Goal: Task Accomplishment & Management: Manage account settings

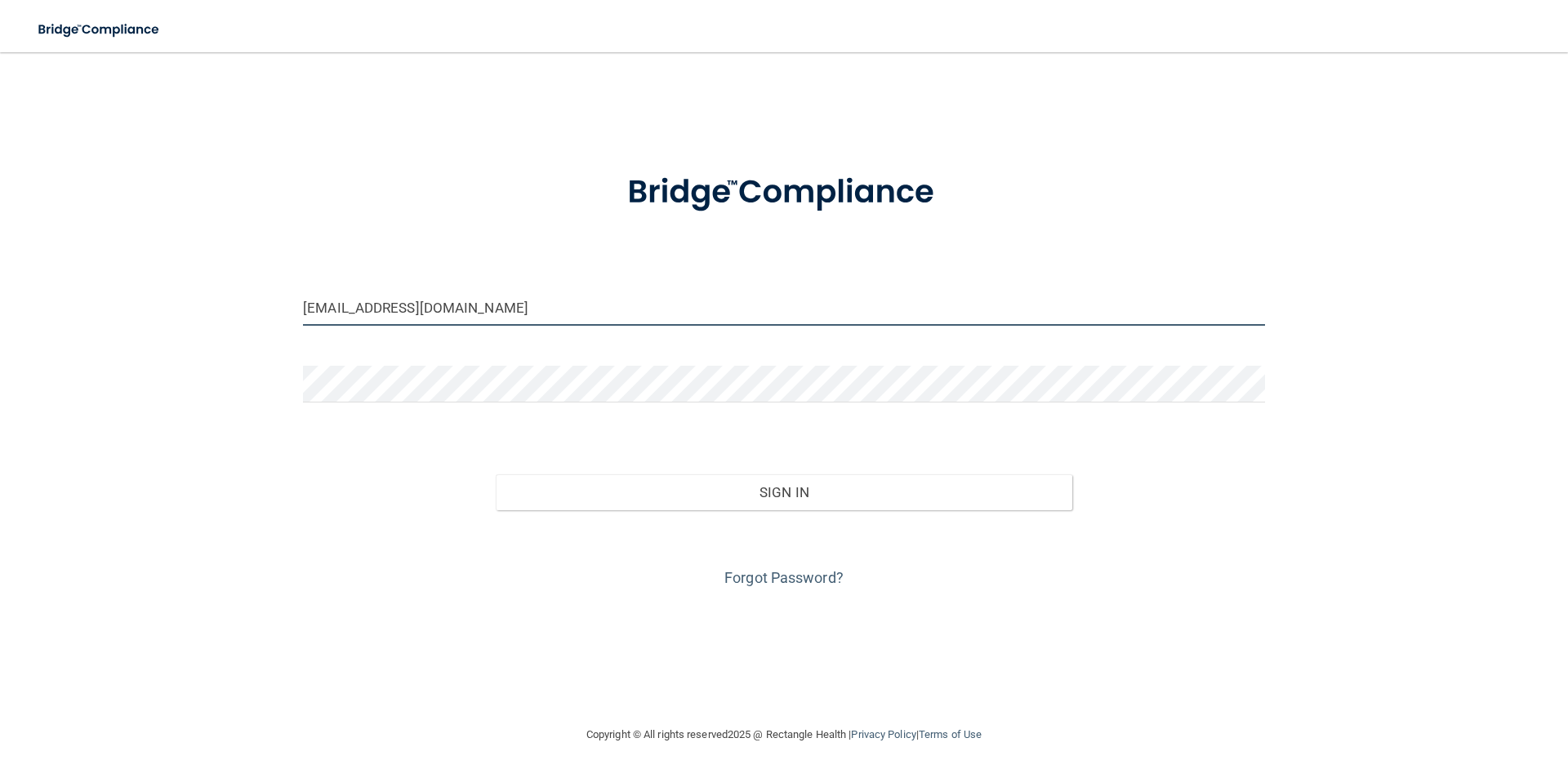
click at [588, 318] on input "[EMAIL_ADDRESS][DOMAIN_NAME]" at bounding box center [784, 307] width 962 height 37
drag, startPoint x: 480, startPoint y: 307, endPoint x: 233, endPoint y: 287, distance: 247.8
click at [250, 291] on div "[EMAIL_ADDRESS][DOMAIN_NAME] Invalid email/password. You don't have permission …" at bounding box center [784, 388] width 1503 height 640
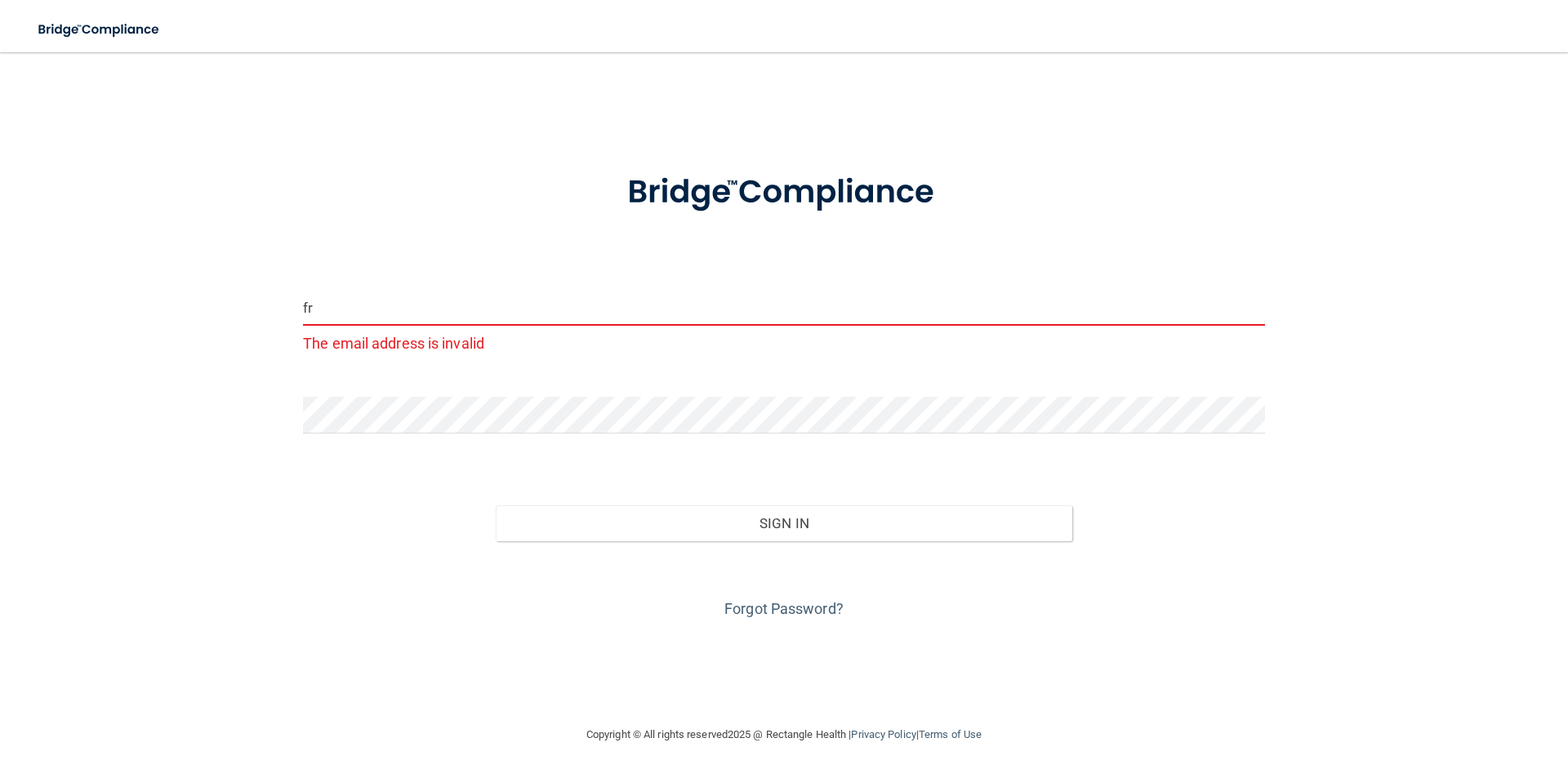
type input "f"
type input "[EMAIL_ADDRESS][DOMAIN_NAME]"
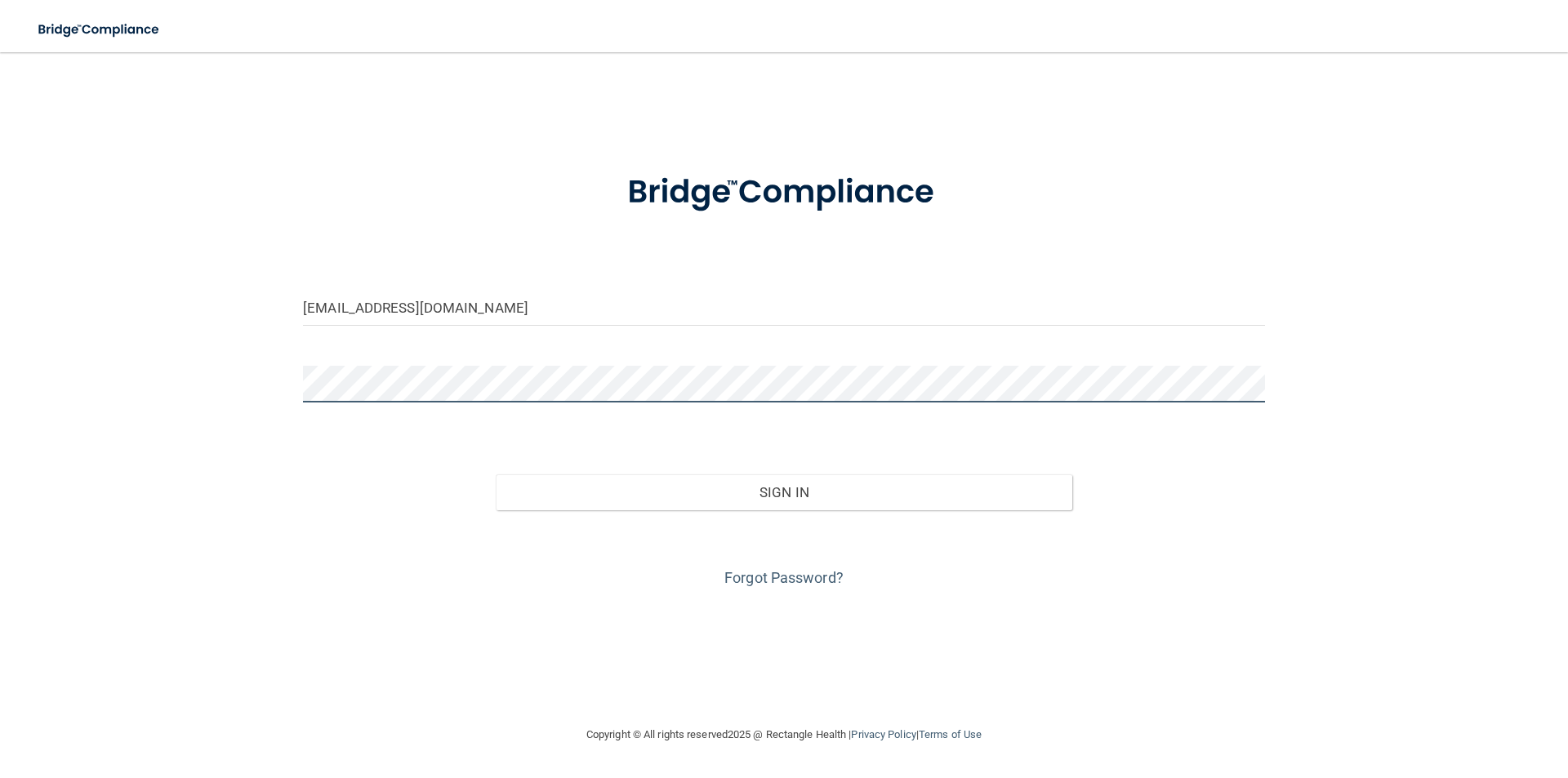
click at [196, 375] on div "[EMAIL_ADDRESS][DOMAIN_NAME] Invalid email/password. You don't have permission …" at bounding box center [784, 388] width 1503 height 640
click at [495, 474] on button "Sign In" at bounding box center [784, 492] width 577 height 36
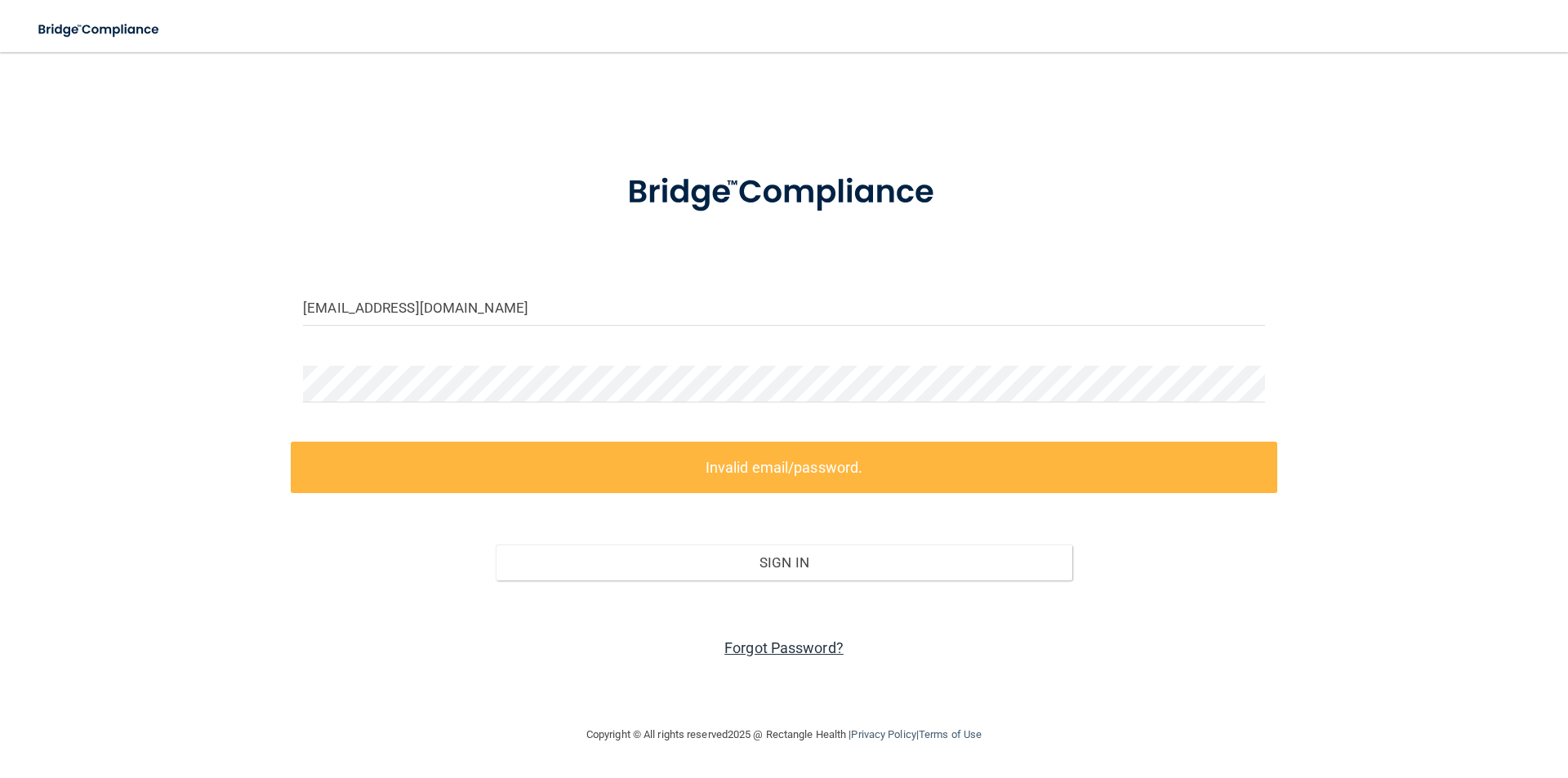
click at [796, 647] on link "Forgot Password?" at bounding box center [784, 648] width 120 height 17
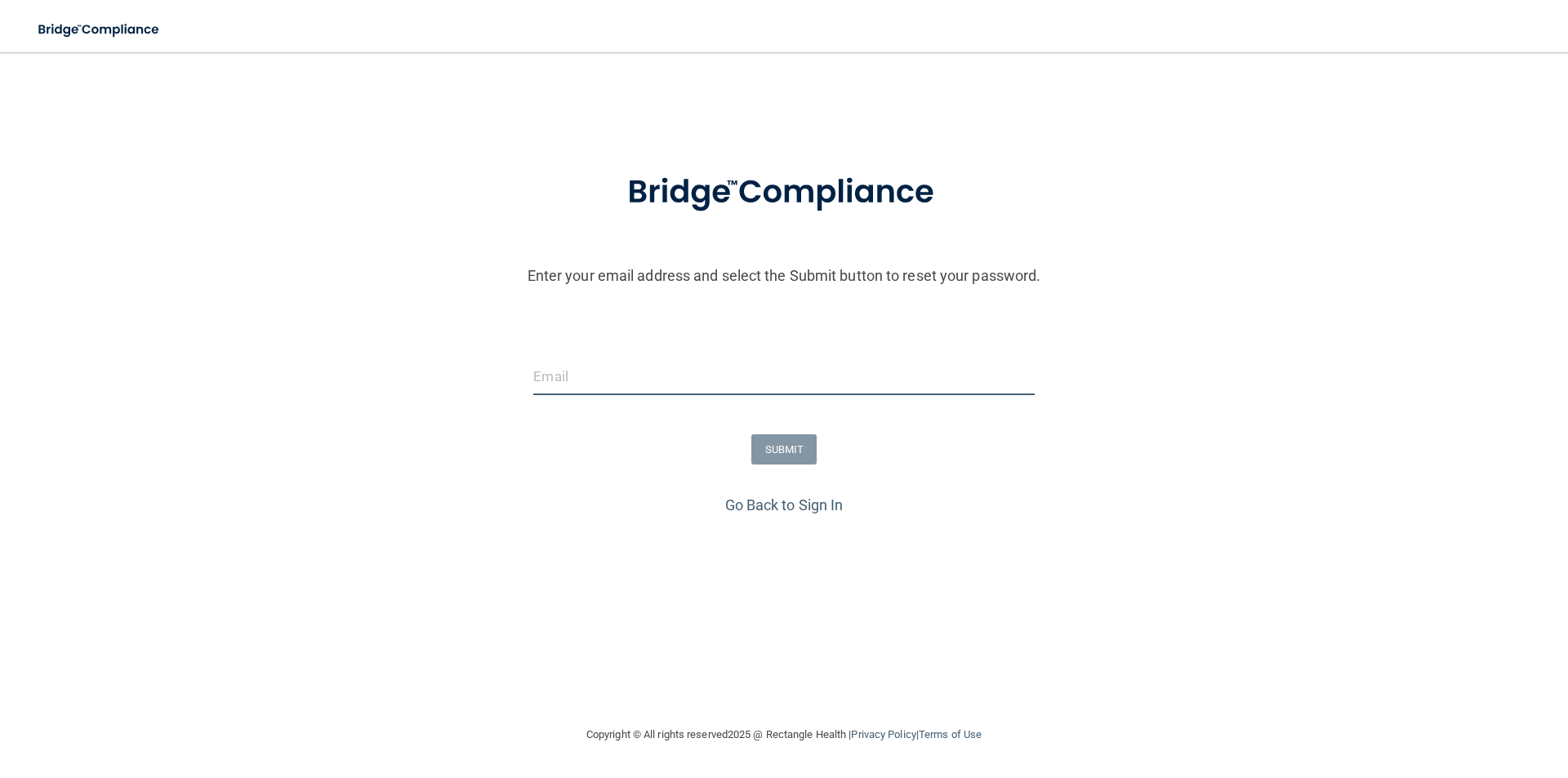
click at [593, 381] on input "email" at bounding box center [784, 377] width 501 height 37
type input "[EMAIL_ADDRESS][DOMAIN_NAME]"
click at [771, 454] on button "SUBMIT" at bounding box center [785, 450] width 66 height 30
